Goal: Contribute content

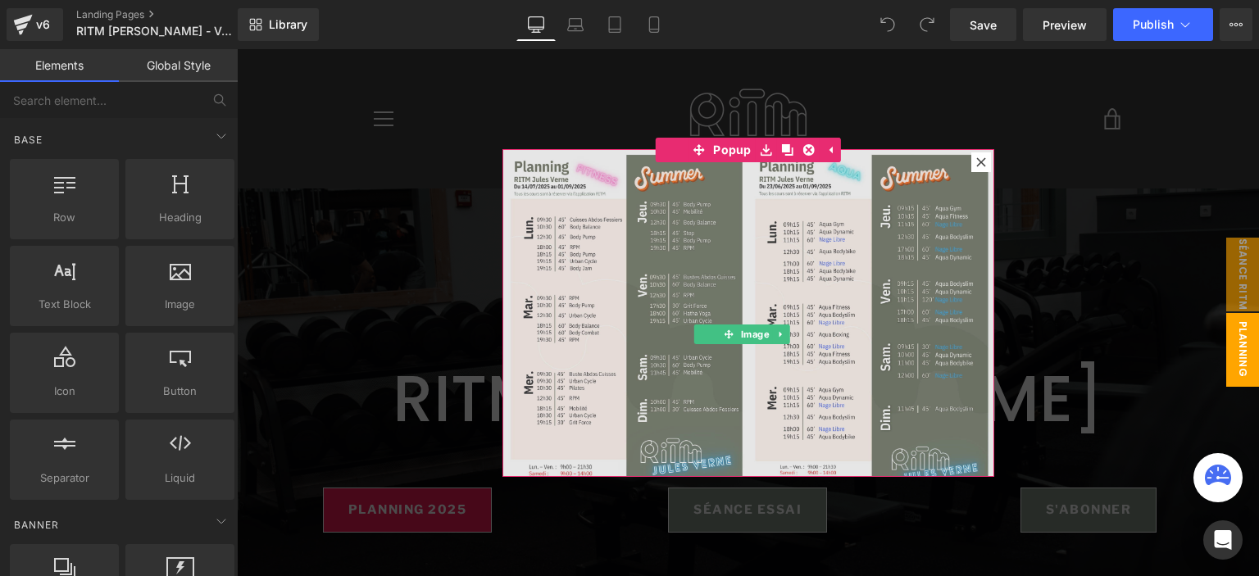
click at [740, 262] on img at bounding box center [749, 321] width 492 height 344
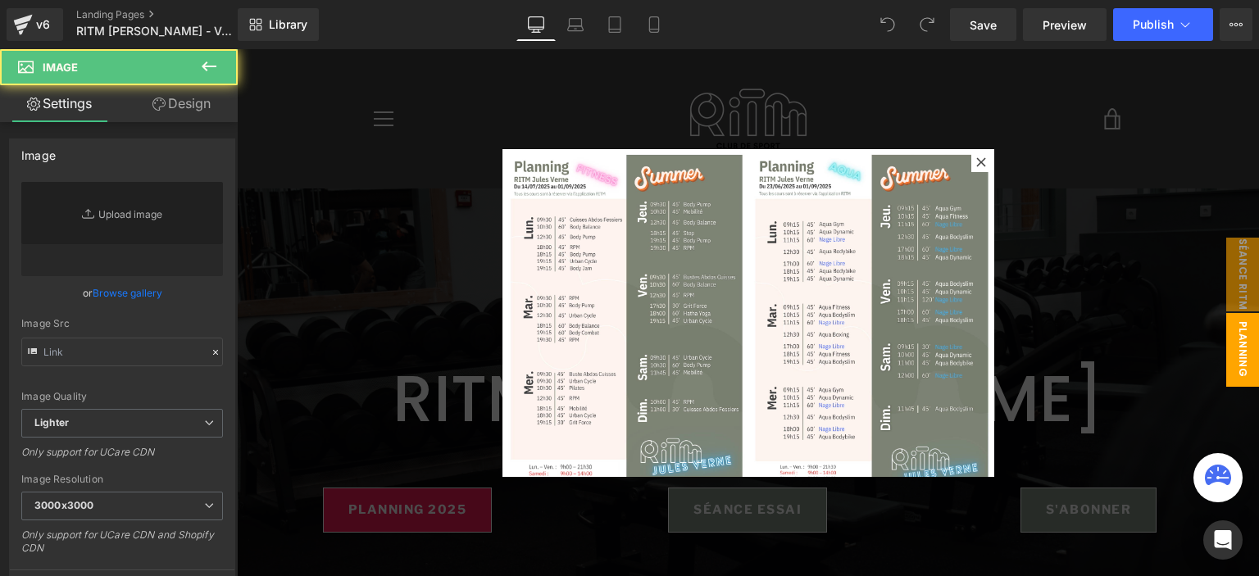
type input "[URL][DOMAIN_NAME]"
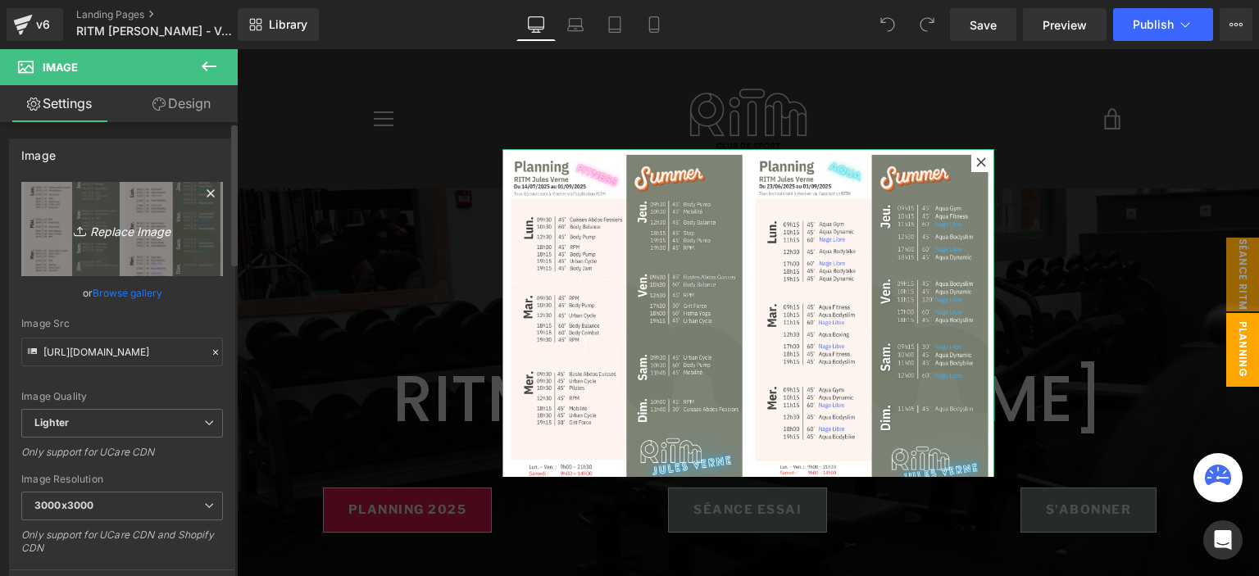
click at [157, 215] on link "Replace Image" at bounding box center [122, 229] width 202 height 94
type input "C:\fakepath\GRAND FORMAT PLANNINGS PROVINCE rentrée (15).png"
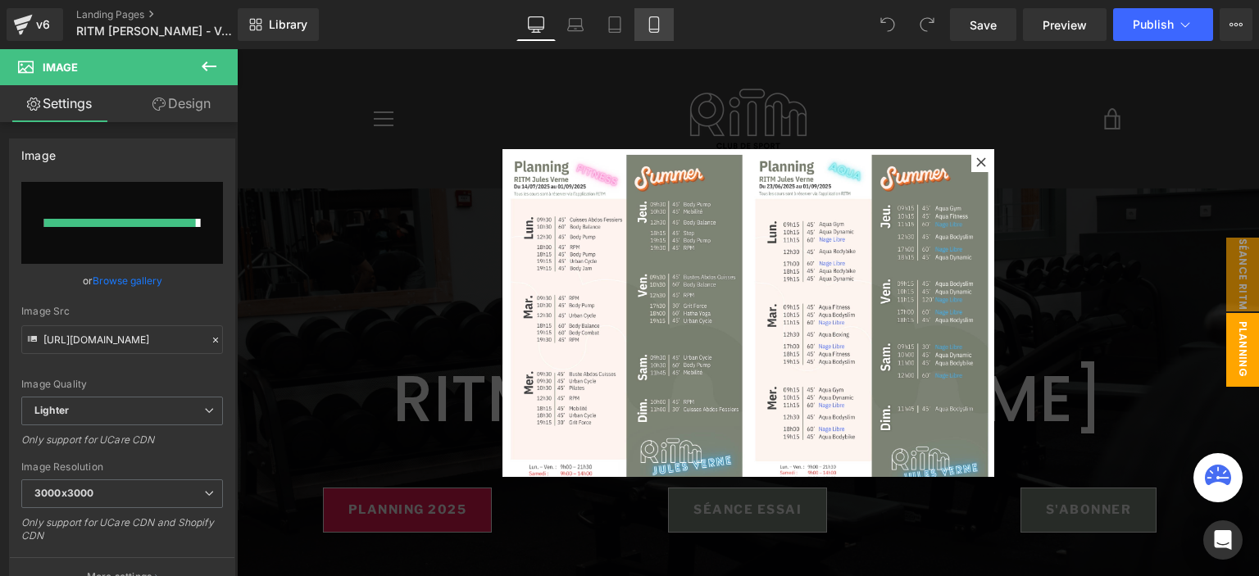
type input "[URL][DOMAIN_NAME]"
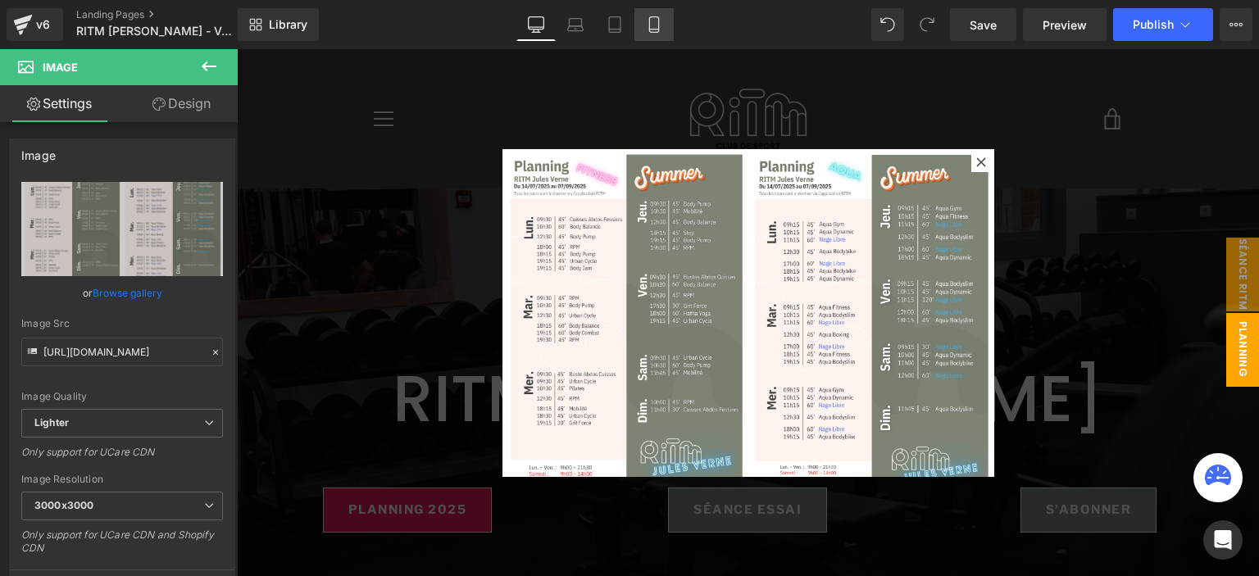
click at [654, 18] on icon at bounding box center [654, 24] width 16 height 16
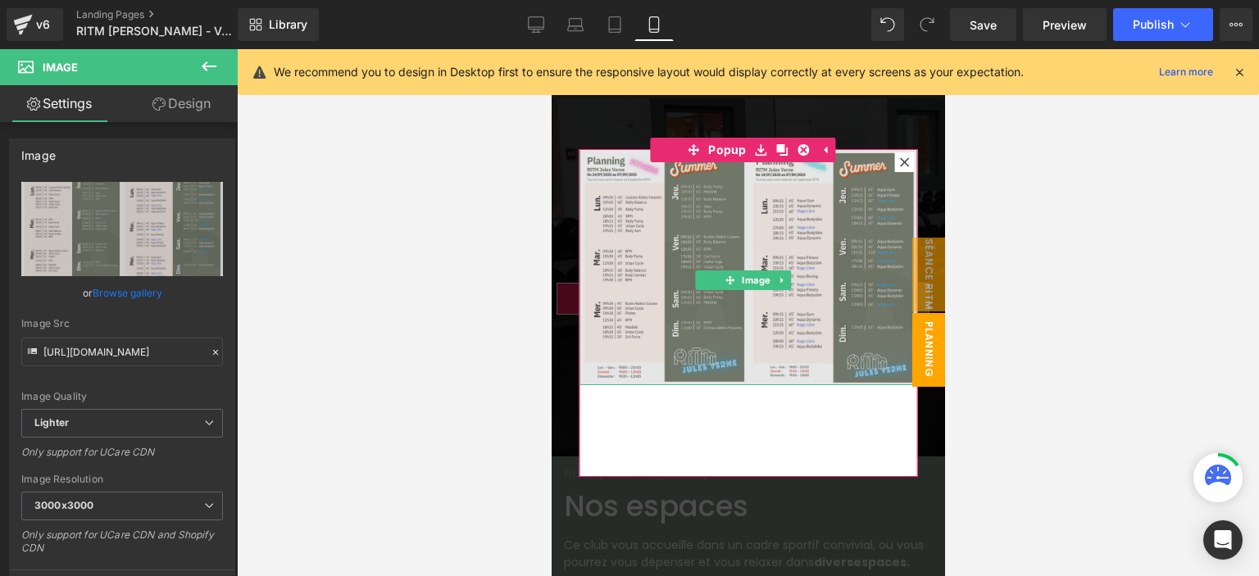
click at [742, 216] on img at bounding box center [748, 267] width 339 height 237
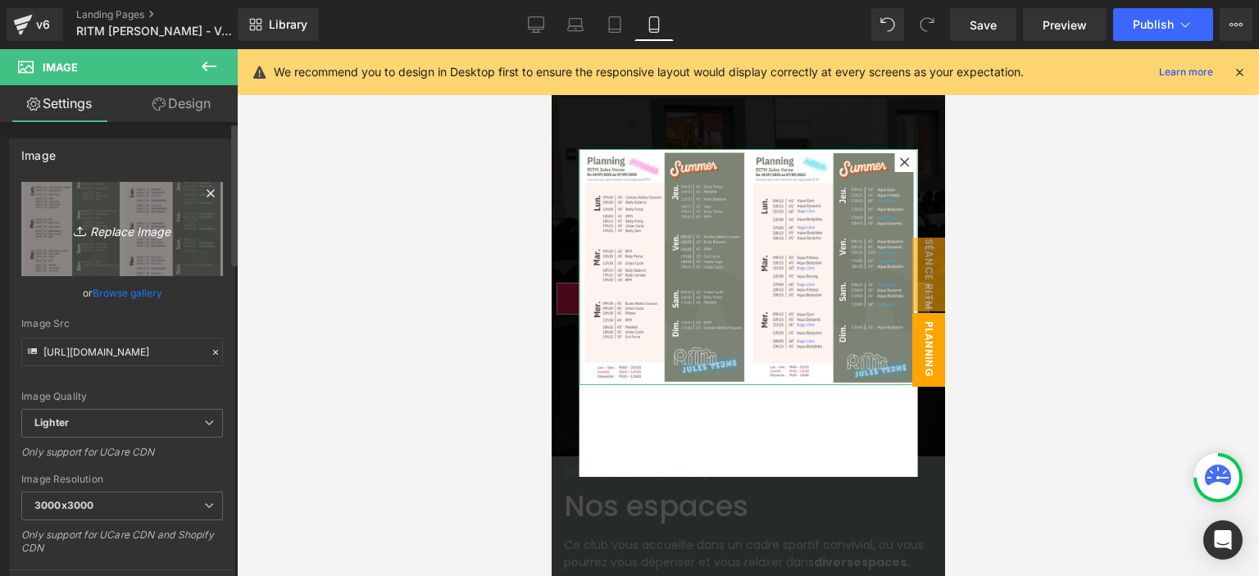
click at [174, 242] on link "Replace Image" at bounding box center [122, 229] width 202 height 94
type input "C:\fakepath\GRAND FORMAT PLANNINGS PROVINCE rentrée (15).png"
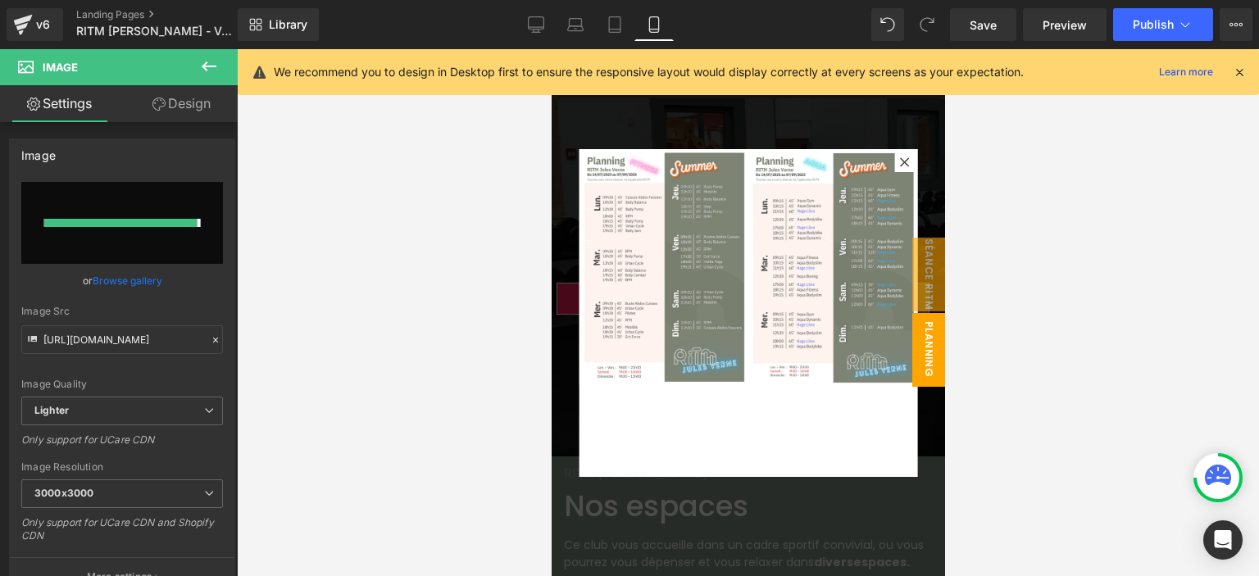
type input "[URL][DOMAIN_NAME]"
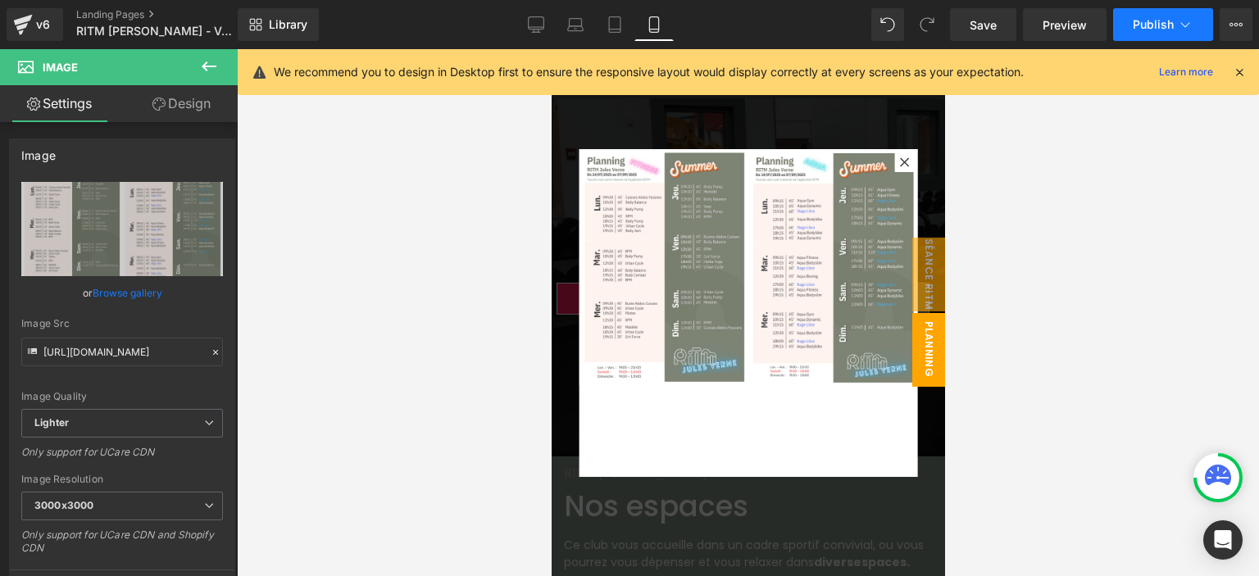
click at [1141, 28] on span "Publish" at bounding box center [1153, 24] width 41 height 13
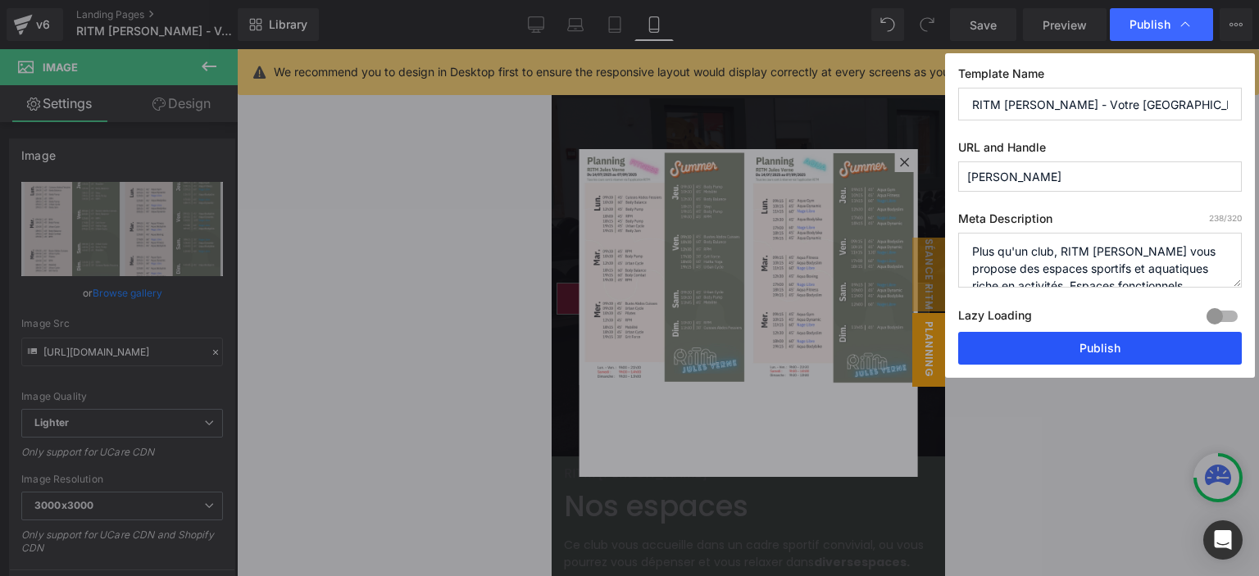
click at [229, 207] on button "Publish" at bounding box center [224, 203] width 9 height 10
